Goal: Communication & Community: Answer question/provide support

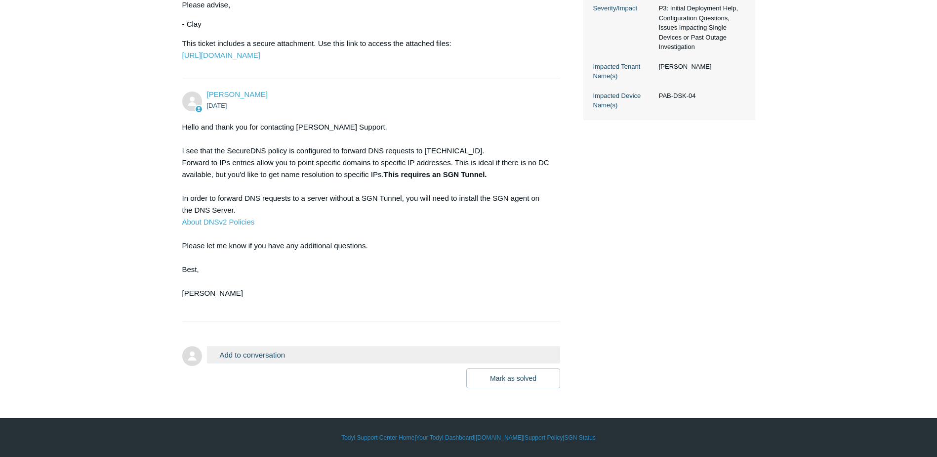
scroll to position [341, 0]
click at [272, 357] on button "Add to conversation" at bounding box center [384, 354] width 354 height 17
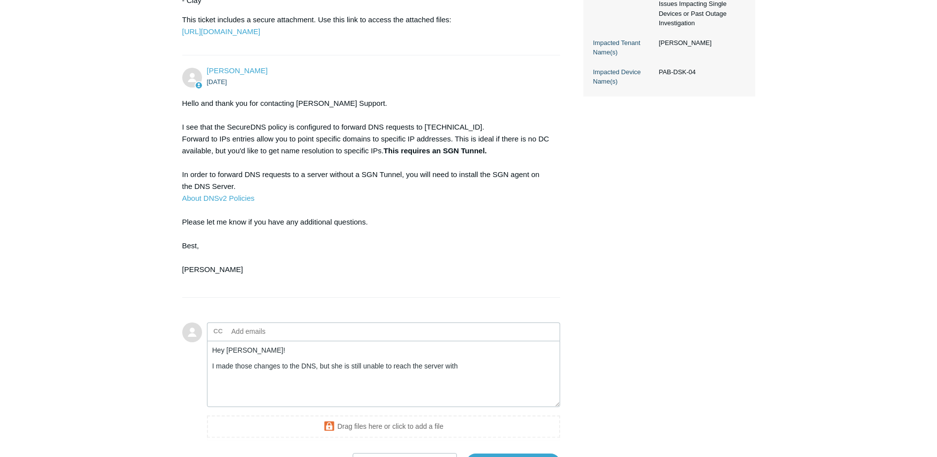
click at [479, 390] on textarea "Hey [PERSON_NAME]! I made those changes to the DNS, but she is still unable to …" at bounding box center [384, 373] width 354 height 67
click at [478, 392] on textarea "Hey [PERSON_NAME]! I made those changes to the DNS, but she is still unable to …" at bounding box center [384, 373] width 354 height 67
click at [545, 391] on textarea "Hey [PERSON_NAME]! I made those changes to the DNS, but she is still unable to …" at bounding box center [384, 373] width 354 height 67
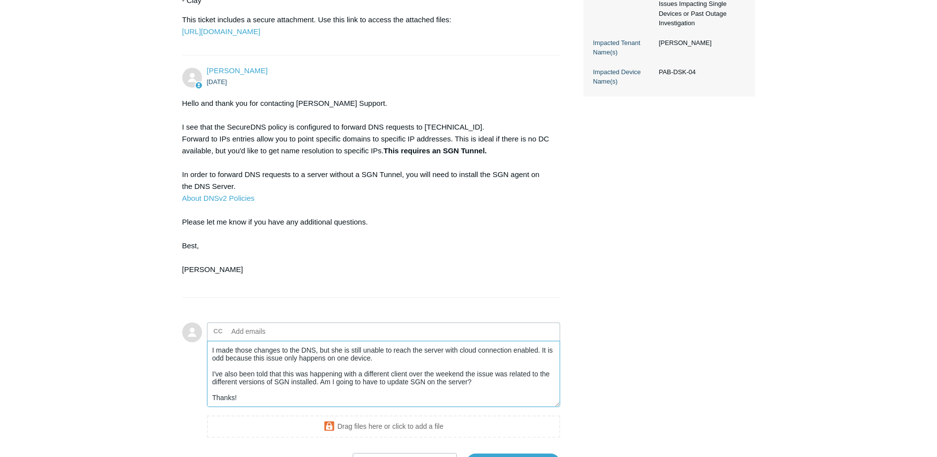
scroll to position [27, 0]
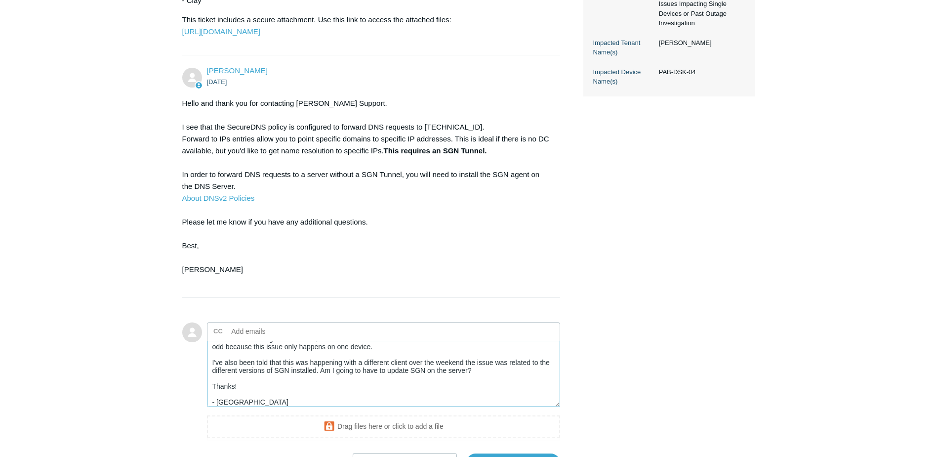
click at [465, 383] on textarea "Hey [PERSON_NAME]! I made those changes to the DNS, but she is still unable to …" at bounding box center [384, 373] width 354 height 67
drag, startPoint x: 335, startPoint y: 394, endPoint x: 220, endPoint y: 397, distance: 115.2
click at [220, 397] on textarea "Hey [PERSON_NAME]! I made those changes to the DNS, but she is still unable to …" at bounding box center [384, 373] width 354 height 67
click at [435, 395] on textarea "Hey [PERSON_NAME]! I made those changes to the DNS, but she is still unable to …" at bounding box center [384, 373] width 354 height 67
click at [442, 393] on textarea "Hey [PERSON_NAME]! I made those changes to the DNS, but she is still unable to …" at bounding box center [384, 373] width 354 height 67
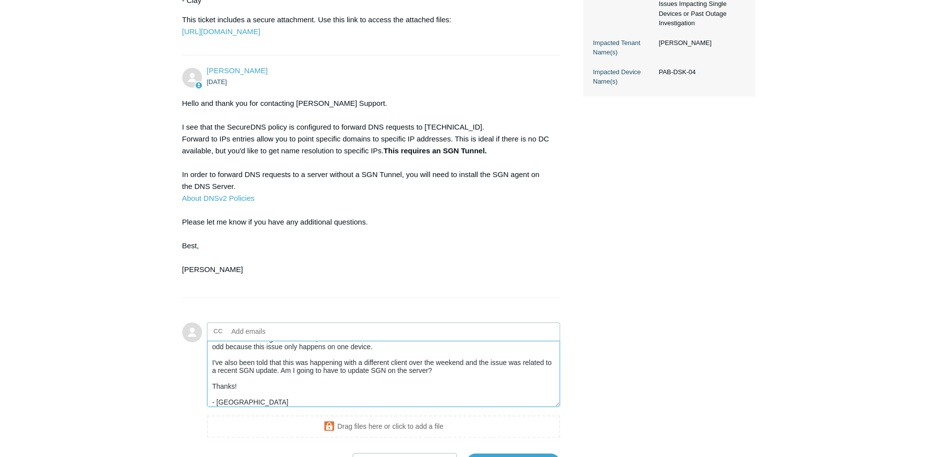
click at [450, 392] on textarea "Hey [PERSON_NAME]! I made those changes to the DNS, but she is still unable to …" at bounding box center [384, 373] width 354 height 67
click at [436, 395] on textarea "Hey [PERSON_NAME]! I made those changes to the DNS, but she is still unable to …" at bounding box center [384, 373] width 354 height 67
click at [491, 391] on textarea "Hey [PERSON_NAME]! I made those changes to the DNS, but she is still unable to …" at bounding box center [384, 373] width 354 height 67
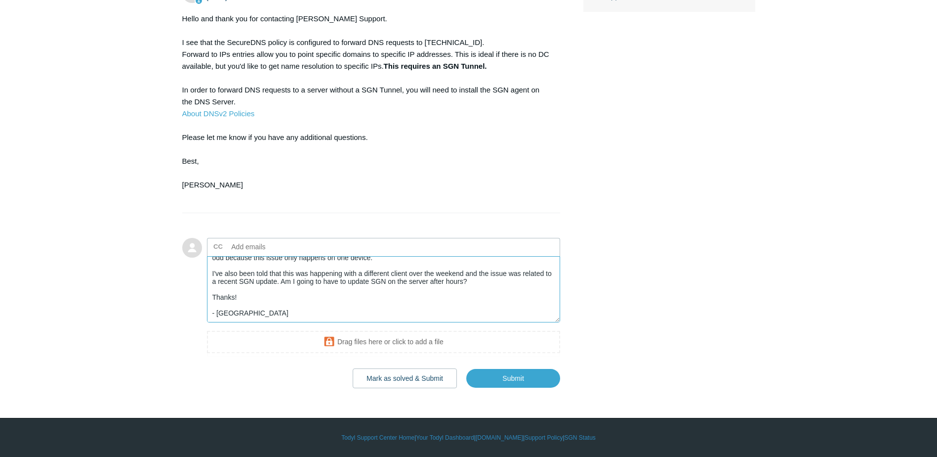
scroll to position [440, 0]
type textarea "Hey [PERSON_NAME]! I made those changes to the DNS, but she is still unable to …"
click at [518, 387] on input "Submit" at bounding box center [514, 378] width 94 height 20
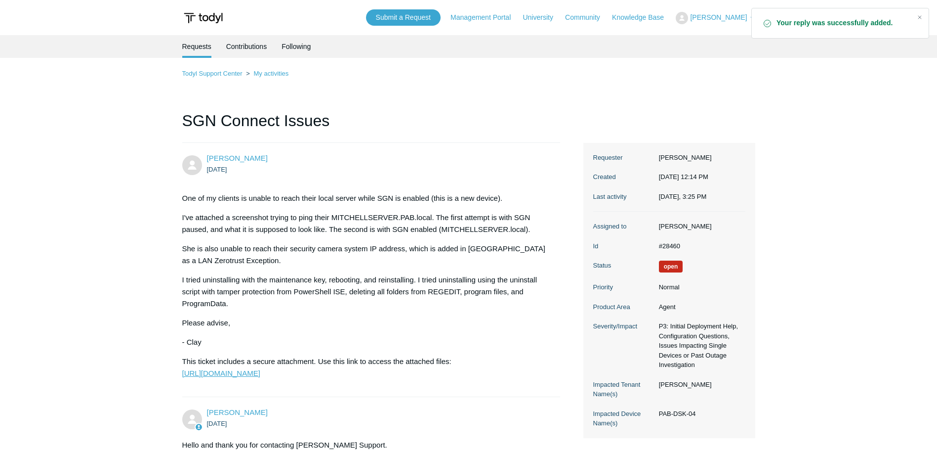
click at [260, 377] on link "[URL][DOMAIN_NAME]" at bounding box center [221, 373] width 78 height 8
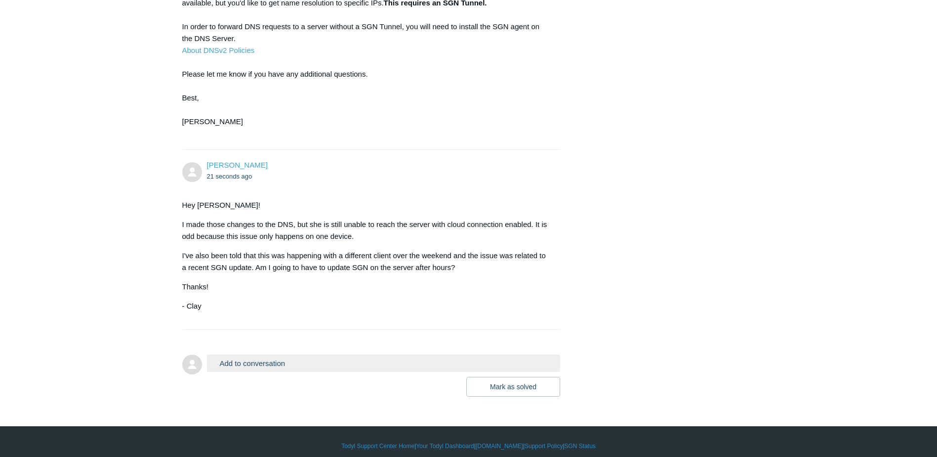
scroll to position [521, 0]
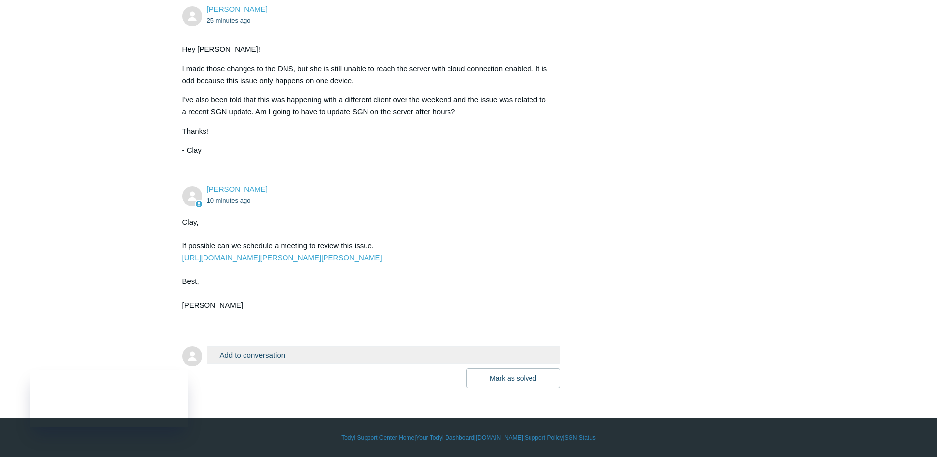
scroll to position [669, 0]
click at [311, 256] on link "https://scheduler.zoom.us/kris-haire/support-kris" at bounding box center [282, 257] width 200 height 8
click at [280, 352] on button "Add to conversation" at bounding box center [384, 354] width 354 height 17
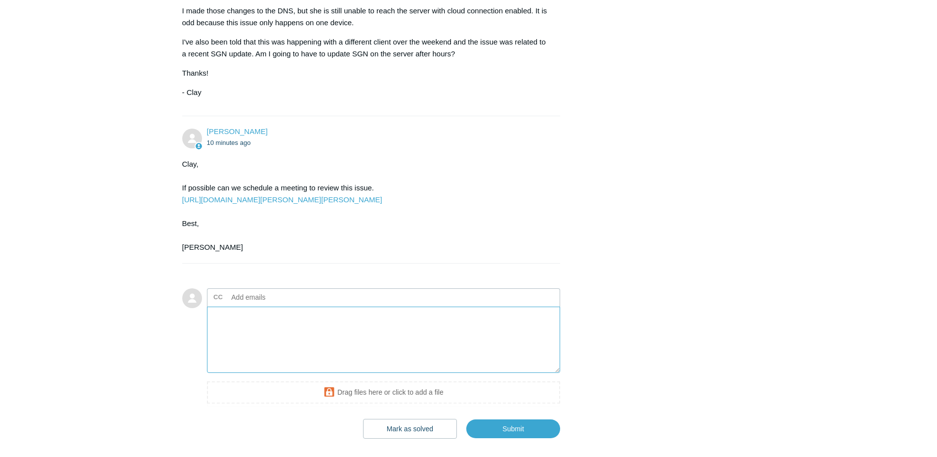
scroll to position [718, 0]
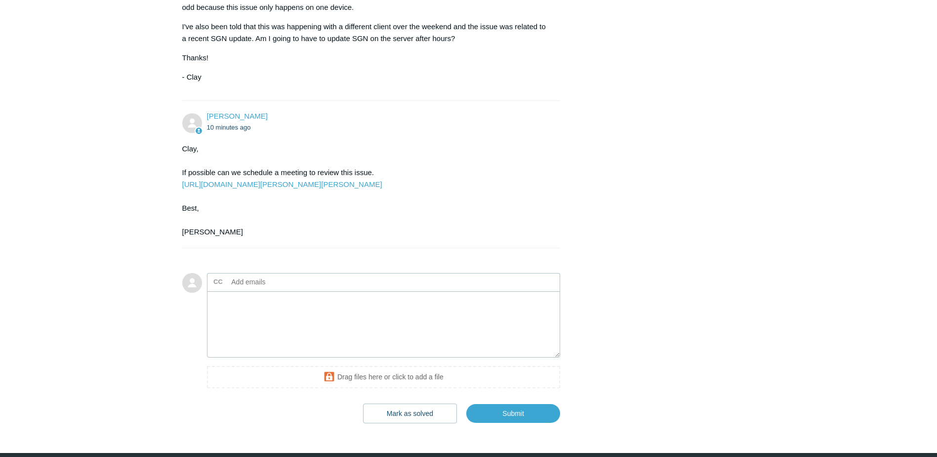
click at [339, 248] on li "Kris Haire 10 minutes ago Clay, If possible can we schedule a meeting to review…" at bounding box center [371, 174] width 379 height 147
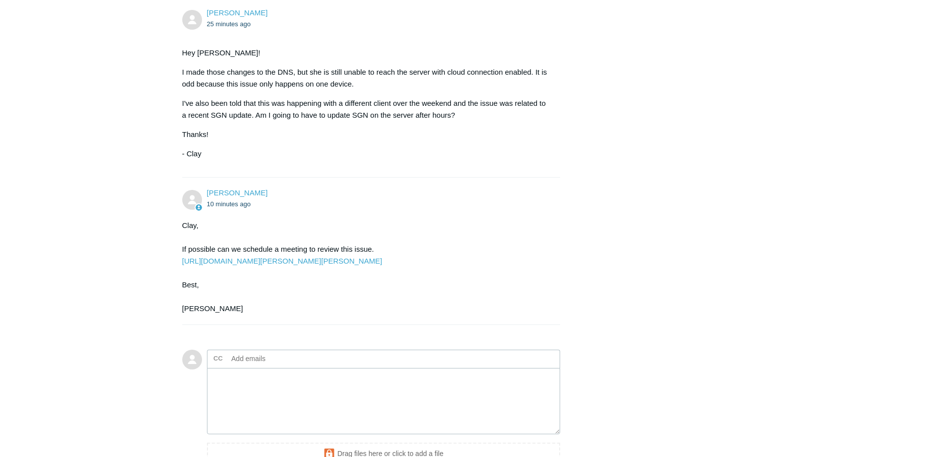
scroll to position [619, 0]
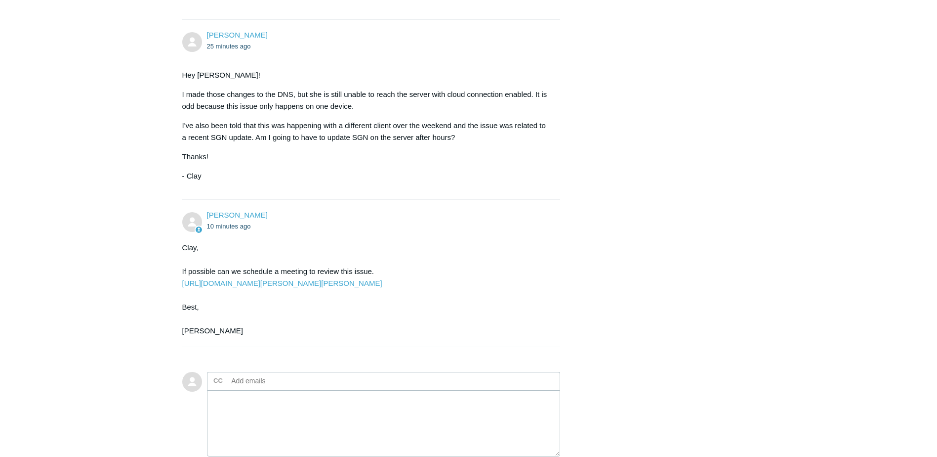
click at [279, 436] on textarea "Add your reply" at bounding box center [384, 423] width 354 height 67
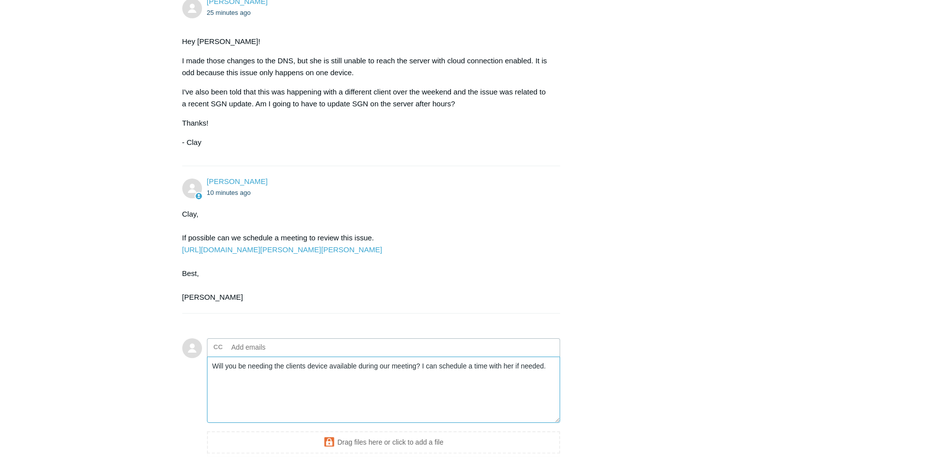
scroll to position [718, 0]
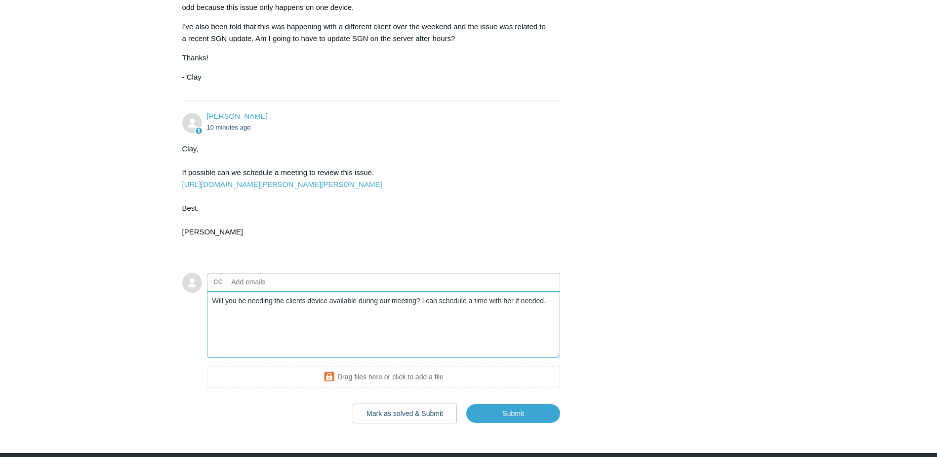
drag, startPoint x: 271, startPoint y: 323, endPoint x: 241, endPoint y: 325, distance: 30.7
click at [241, 325] on textarea "Will you be needing the clients device available during our meeting? I can sche…" at bounding box center [384, 324] width 354 height 67
click at [311, 324] on textarea "Will you need the clients device available during our meeting? I can schedule a…" at bounding box center [384, 324] width 354 height 67
click at [550, 325] on textarea "Will you need the clients device to be available during our meeting? I can sche…" at bounding box center [384, 324] width 354 height 67
type textarea "Will you need the clients device to be available during our meeting? I can sche…"
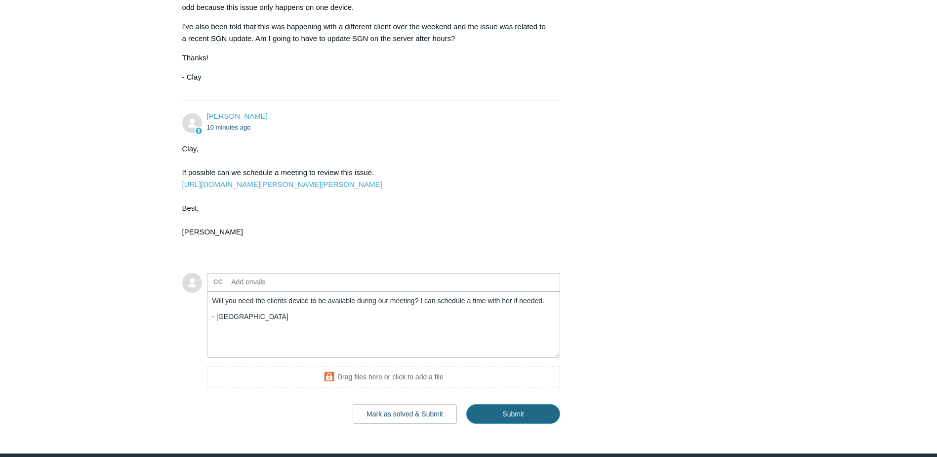
click at [504, 424] on input "Submit" at bounding box center [514, 414] width 94 height 20
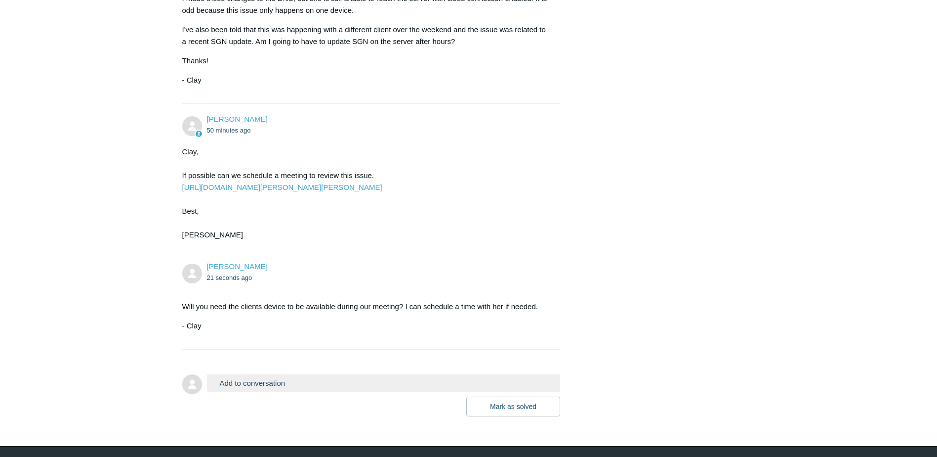
scroll to position [767, 0]
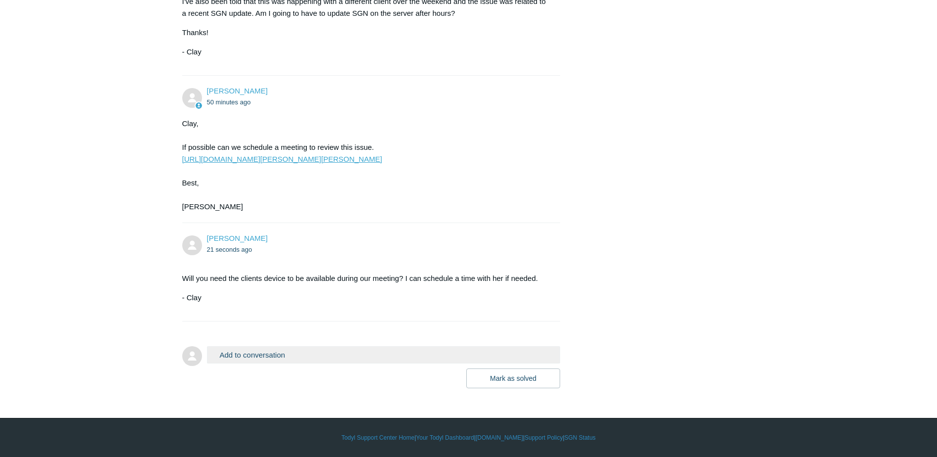
click at [289, 162] on link "https://scheduler.zoom.us/kris-haire/support-kris" at bounding box center [282, 159] width 200 height 8
drag, startPoint x: 341, startPoint y: 159, endPoint x: 183, endPoint y: 159, distance: 158.6
click at [183, 159] on div "Clay, If possible can we schedule a meeting to review this issue. https://sched…" at bounding box center [366, 165] width 369 height 95
copy link "https://scheduler.zoom.us/kris-haire/support-kris"
click at [297, 160] on link "https://scheduler.zoom.us/kris-haire/support-kris" at bounding box center [282, 159] width 200 height 8
